Goal: Information Seeking & Learning: Learn about a topic

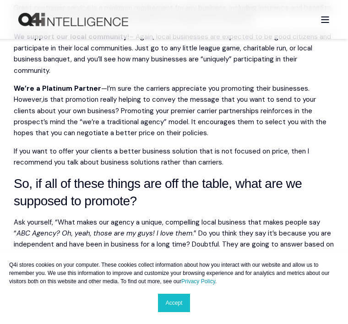
scroll to position [657, 0]
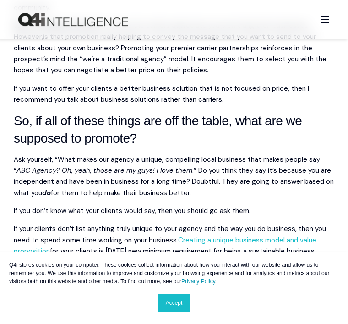
click at [304, 236] on link "Creating a unique business model and value proposition" at bounding box center [165, 246] width 303 height 20
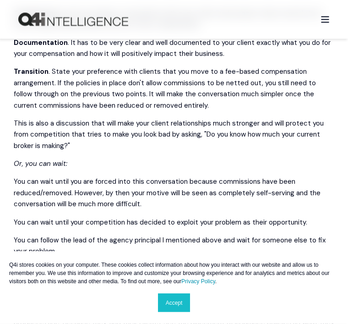
scroll to position [1011, 0]
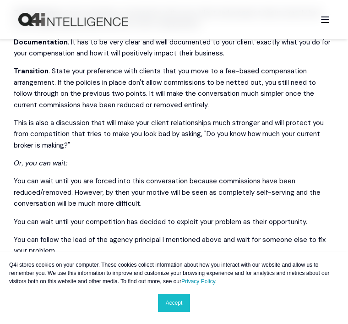
click at [348, 209] on html "Q4i stores cookies on your computer. These cookies collect information about ho…" at bounding box center [174, 251] width 348 height 2525
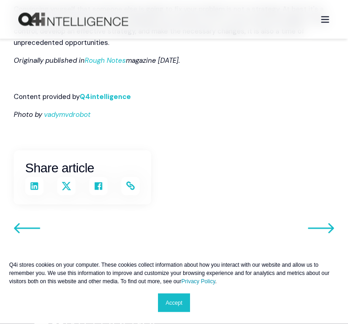
scroll to position [1951, 0]
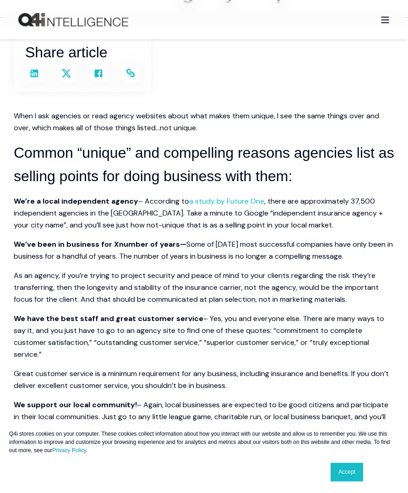
scroll to position [204, 0]
